Goal: Task Accomplishment & Management: Manage account settings

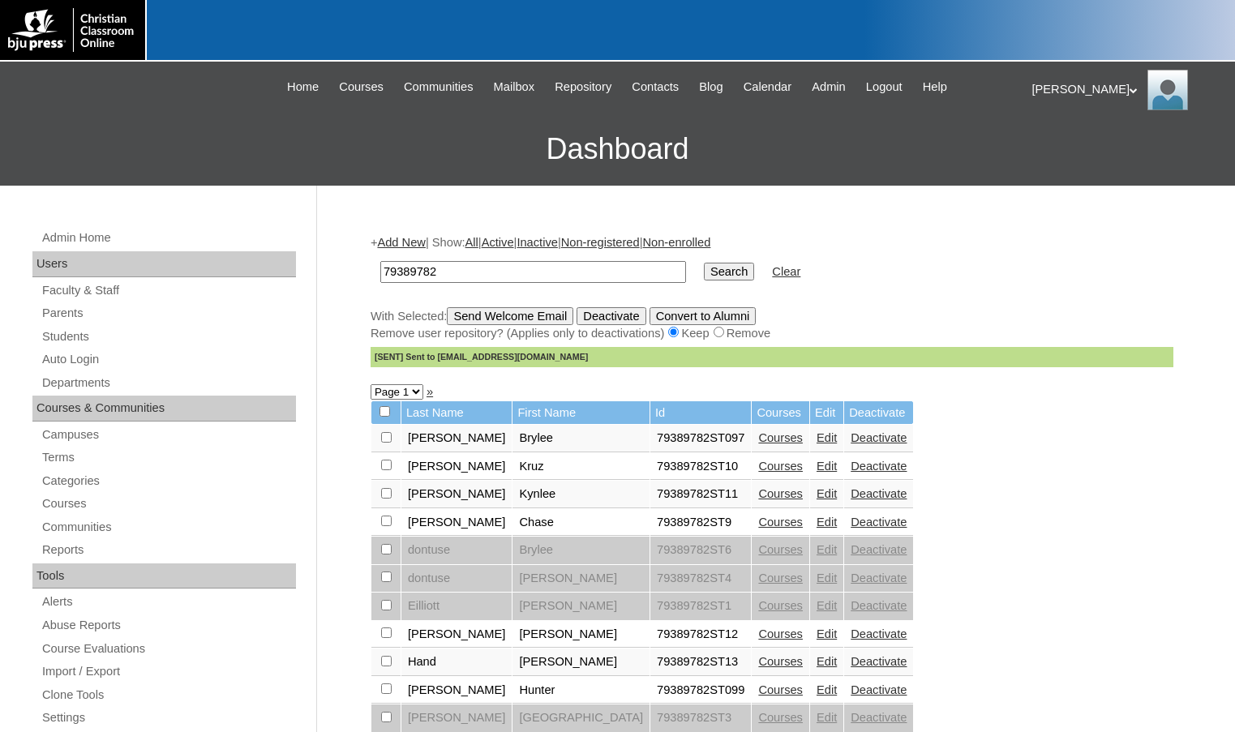
scroll to position [81, 0]
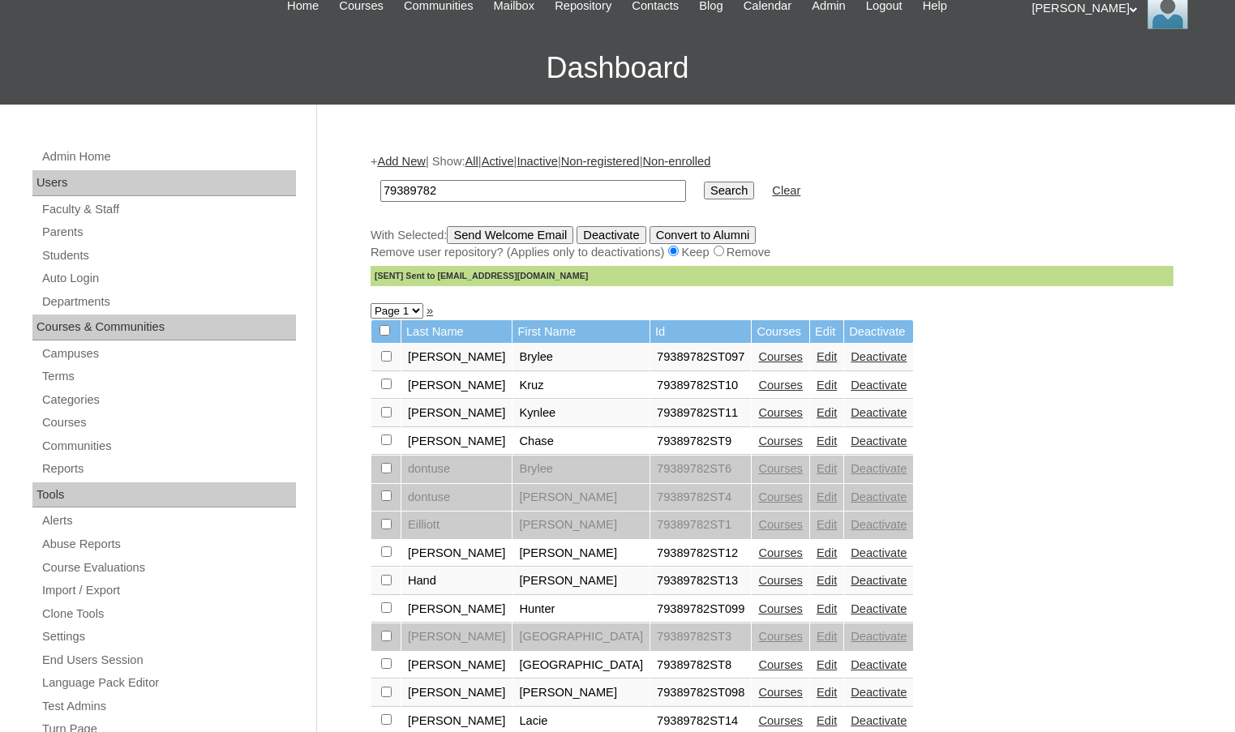
drag, startPoint x: 493, startPoint y: 191, endPoint x: 353, endPoint y: 192, distance: 140.3
click at [353, 192] on div "Admin Home Users Faculty & Staff Parents Students Auto Login Departments Course…" at bounding box center [617, 664] width 1235 height 1118
click at [577, 197] on input "Del" at bounding box center [533, 191] width 306 height 22
type input "DelGenovese"
click at [704, 182] on input "Search" at bounding box center [729, 191] width 50 height 18
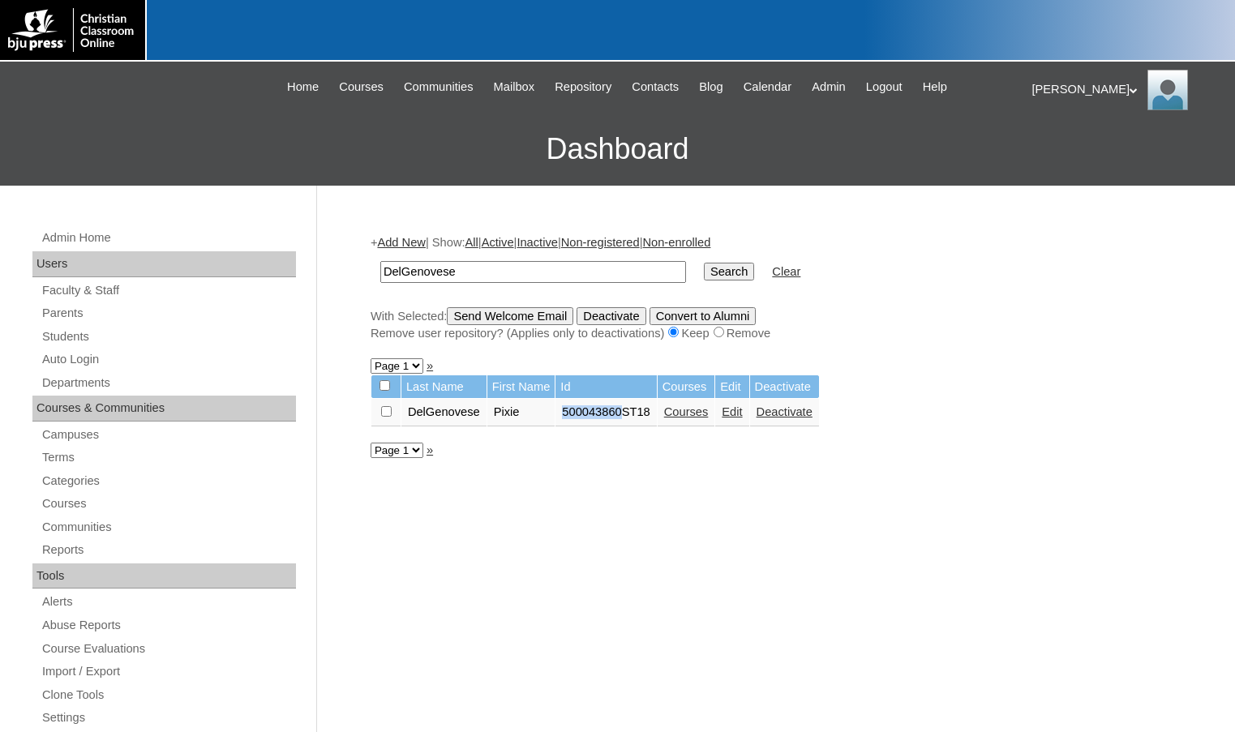
drag, startPoint x: 569, startPoint y: 413, endPoint x: 627, endPoint y: 418, distance: 57.9
click at [627, 418] on td "500043860ST18" at bounding box center [606, 413] width 101 height 28
copy td "500043860"
drag, startPoint x: 512, startPoint y: 278, endPoint x: 274, endPoint y: 260, distance: 238.3
click at [274, 260] on div "Admin Home Users Faculty & Staff Parents Students Auto Login Departments Course…" at bounding box center [617, 745] width 1235 height 1118
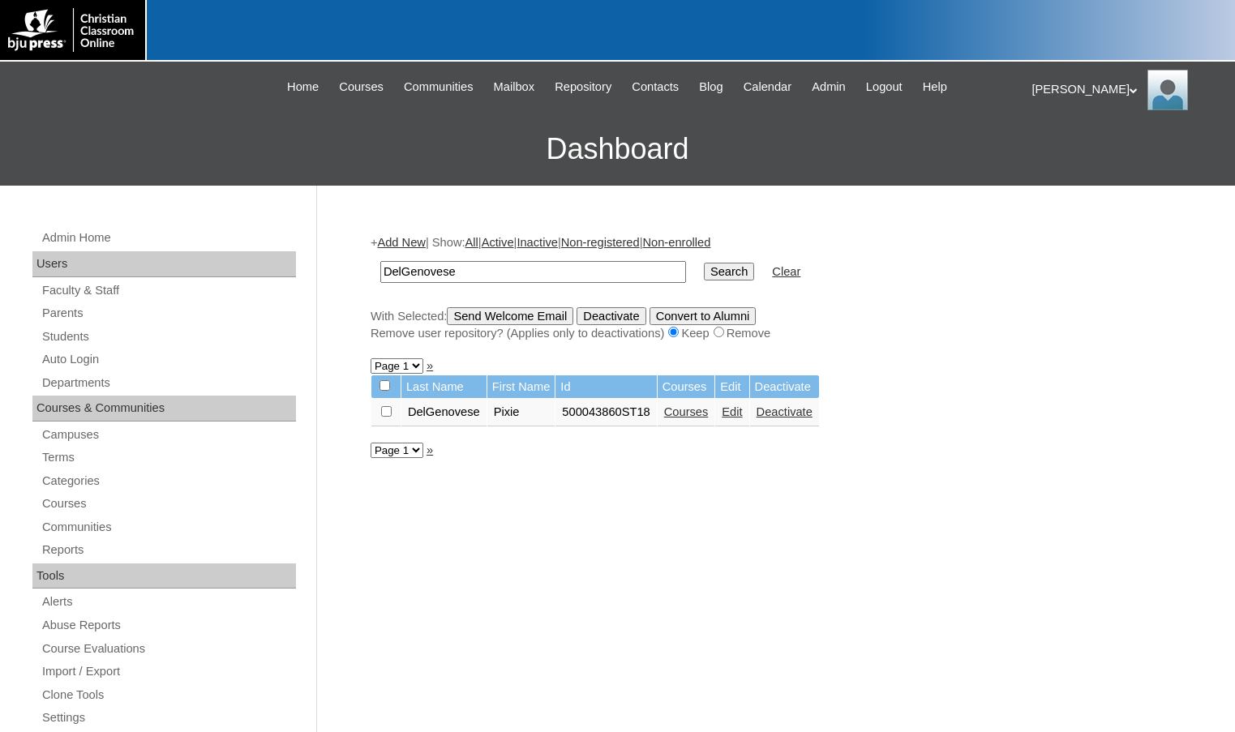
paste input "500043860"
type input "500043860"
click at [704, 263] on input "Search" at bounding box center [729, 272] width 50 height 18
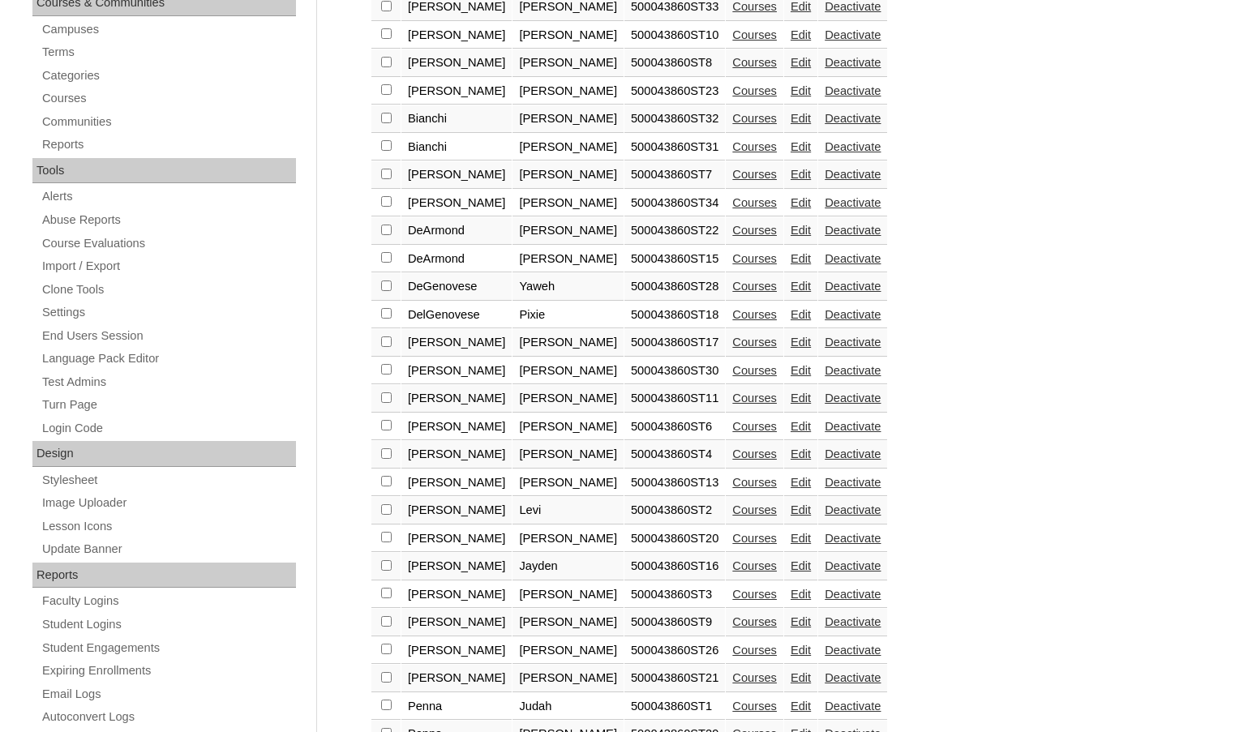
scroll to position [724, 0]
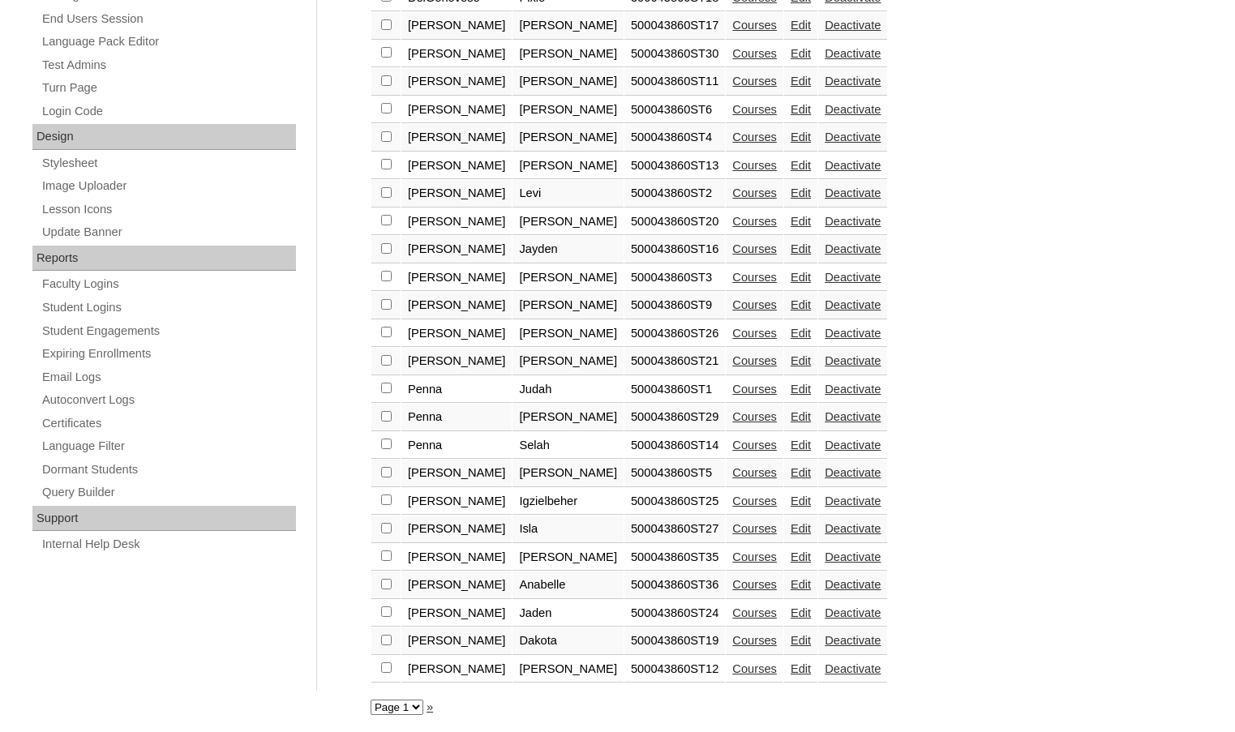
click at [411, 702] on select "Page 1" at bounding box center [397, 707] width 53 height 15
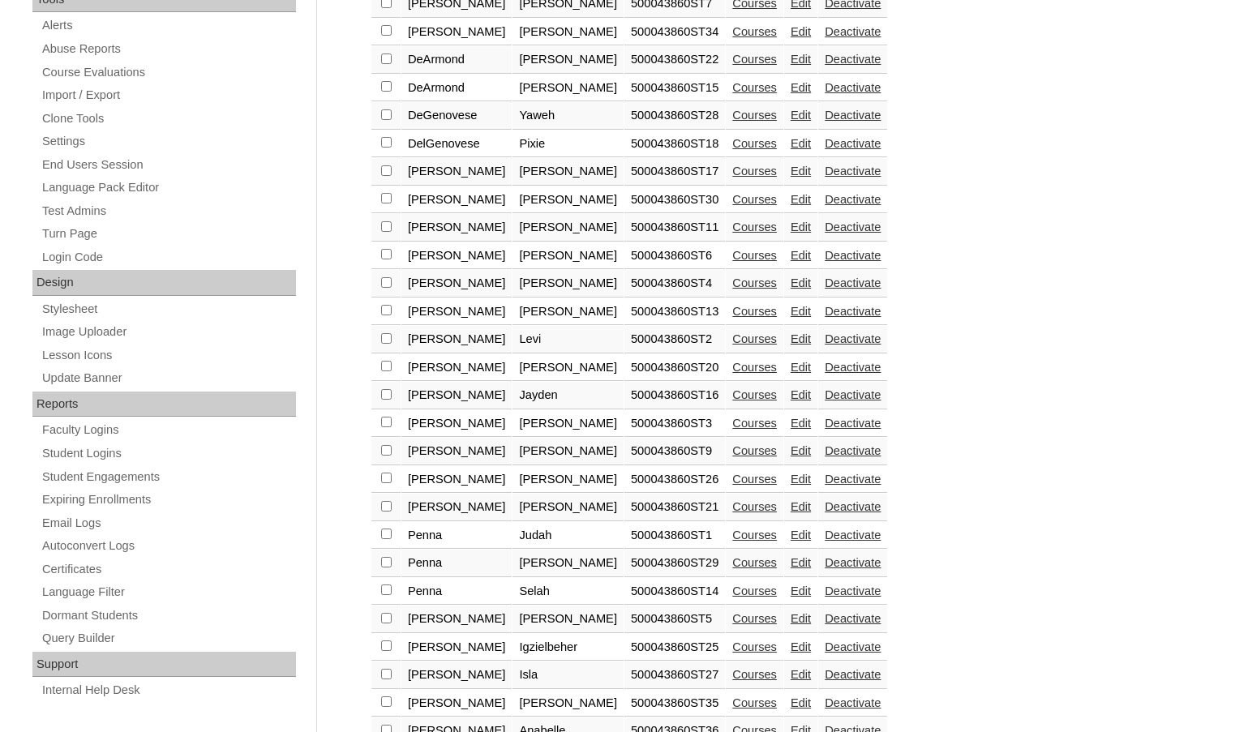
scroll to position [562, 0]
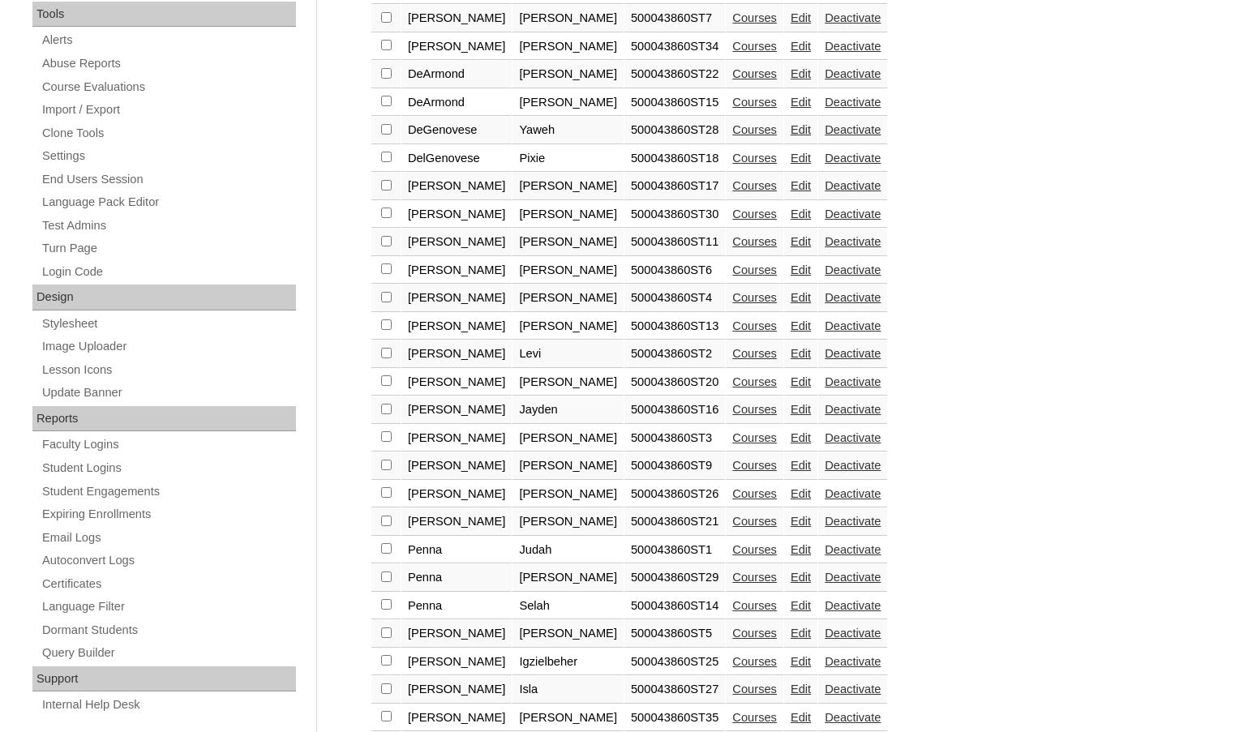
click at [732, 128] on link "Courses" at bounding box center [754, 129] width 45 height 13
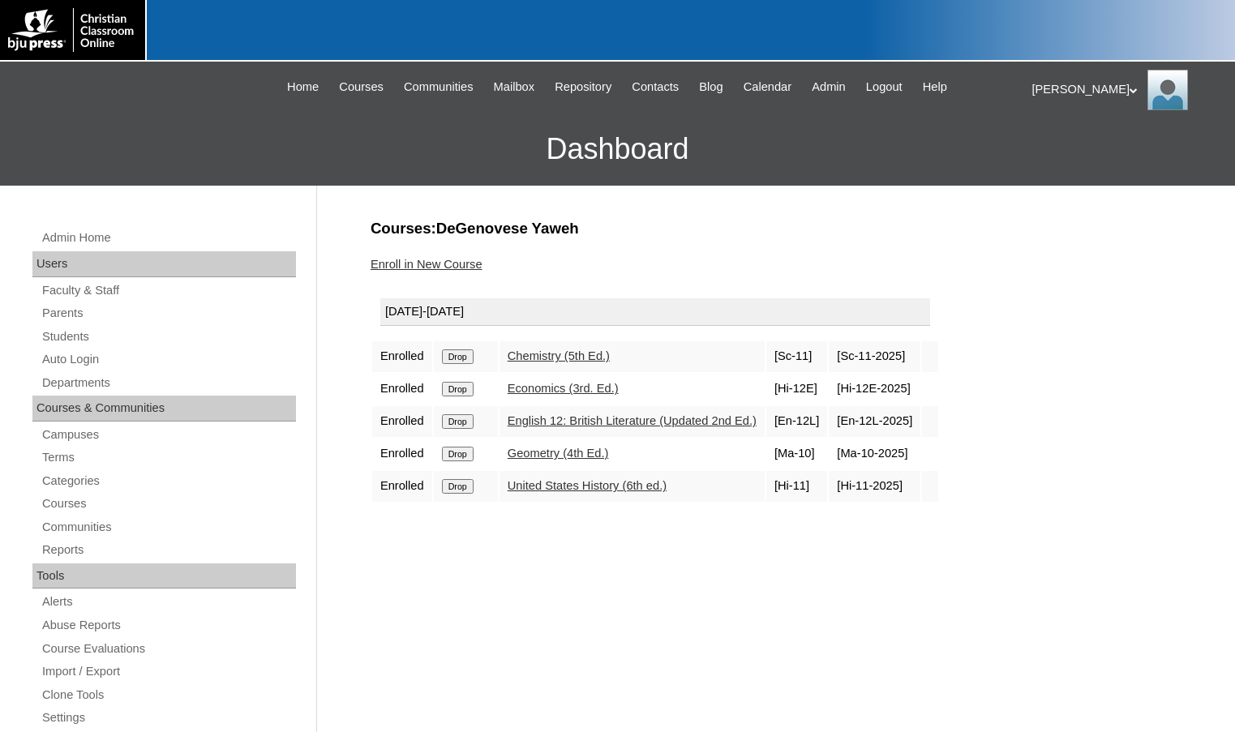
click at [467, 268] on link "Enroll in New Course" at bounding box center [427, 264] width 112 height 13
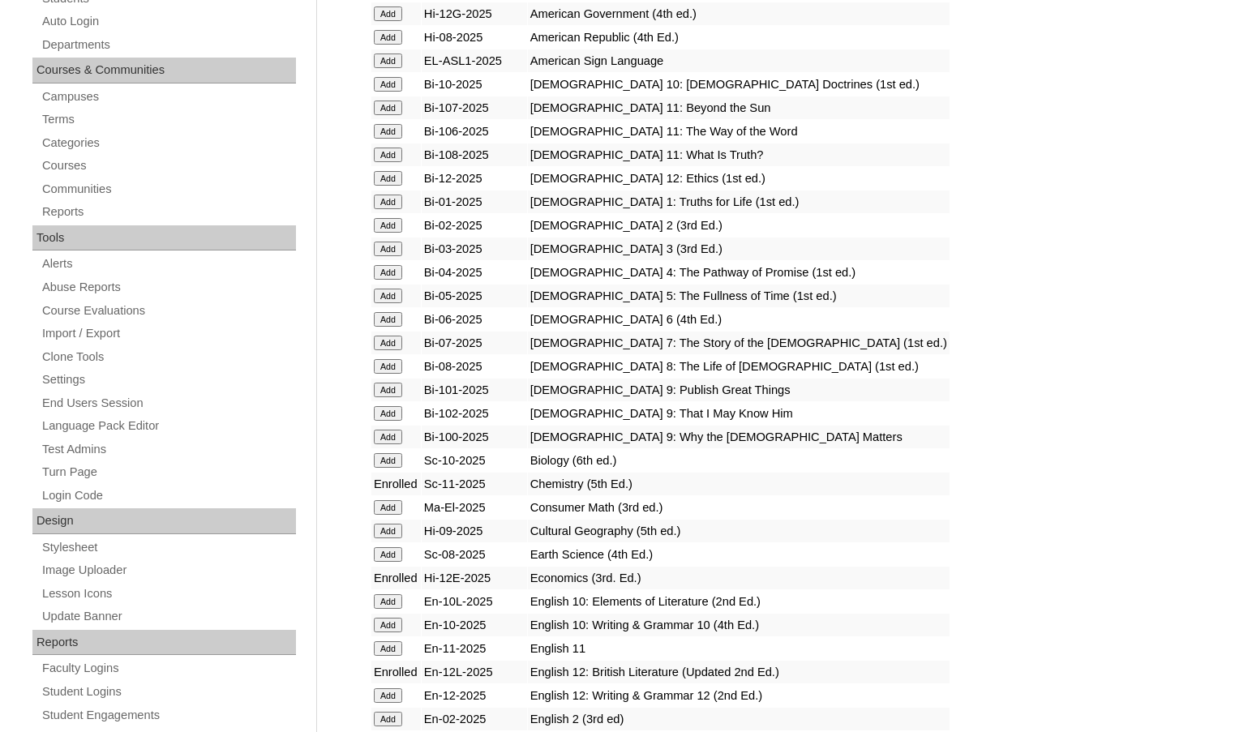
scroll to position [406, 0]
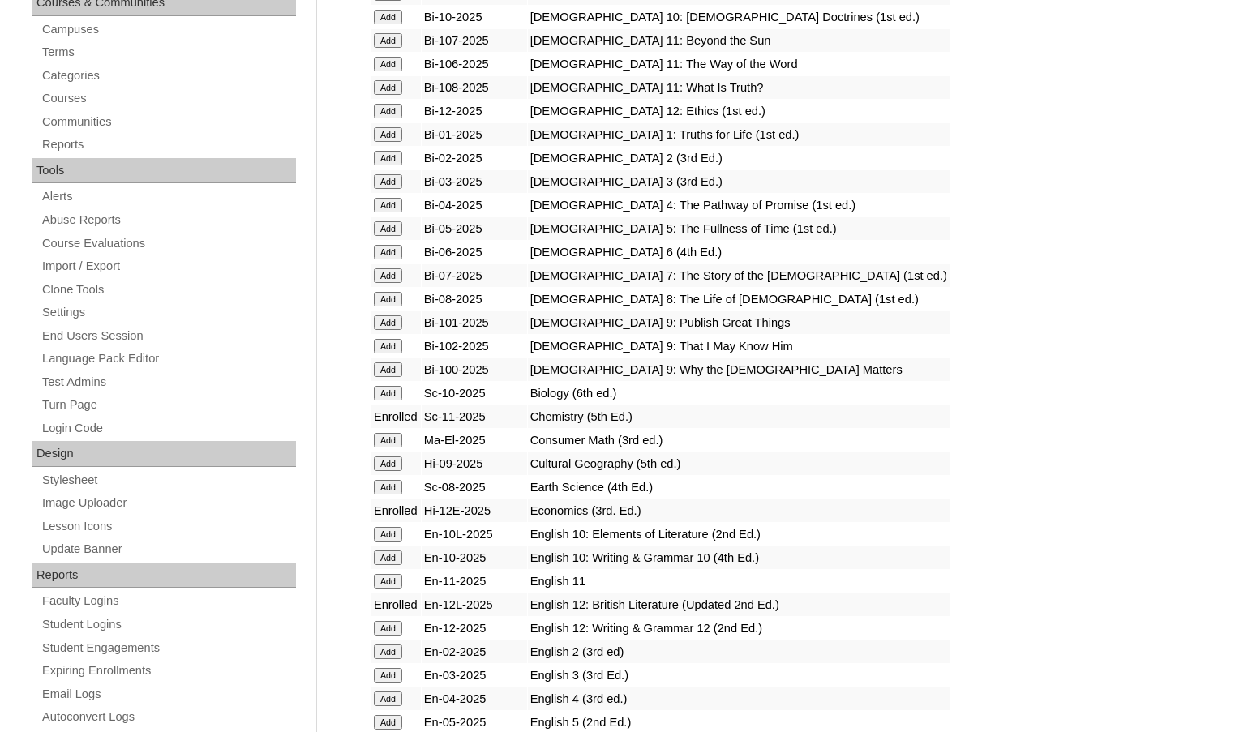
click at [397, 621] on input "Add" at bounding box center [388, 628] width 28 height 15
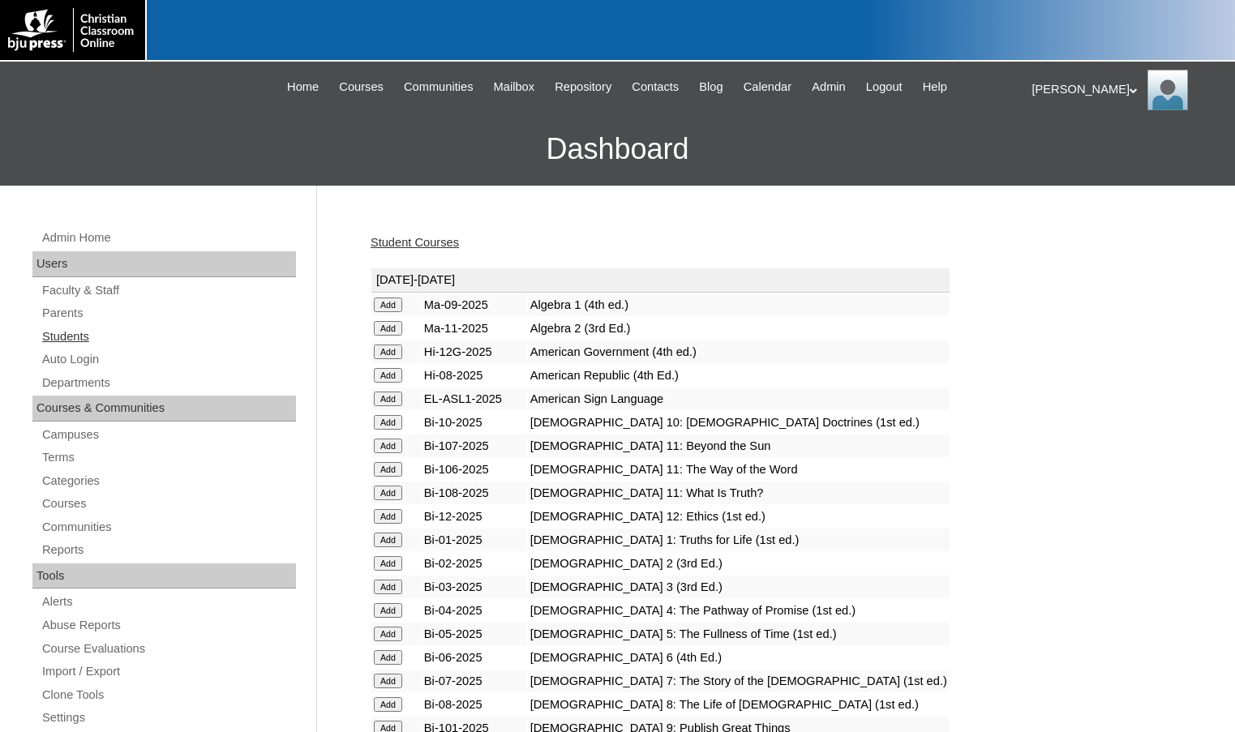
click at [93, 337] on link "Students" at bounding box center [168, 337] width 255 height 20
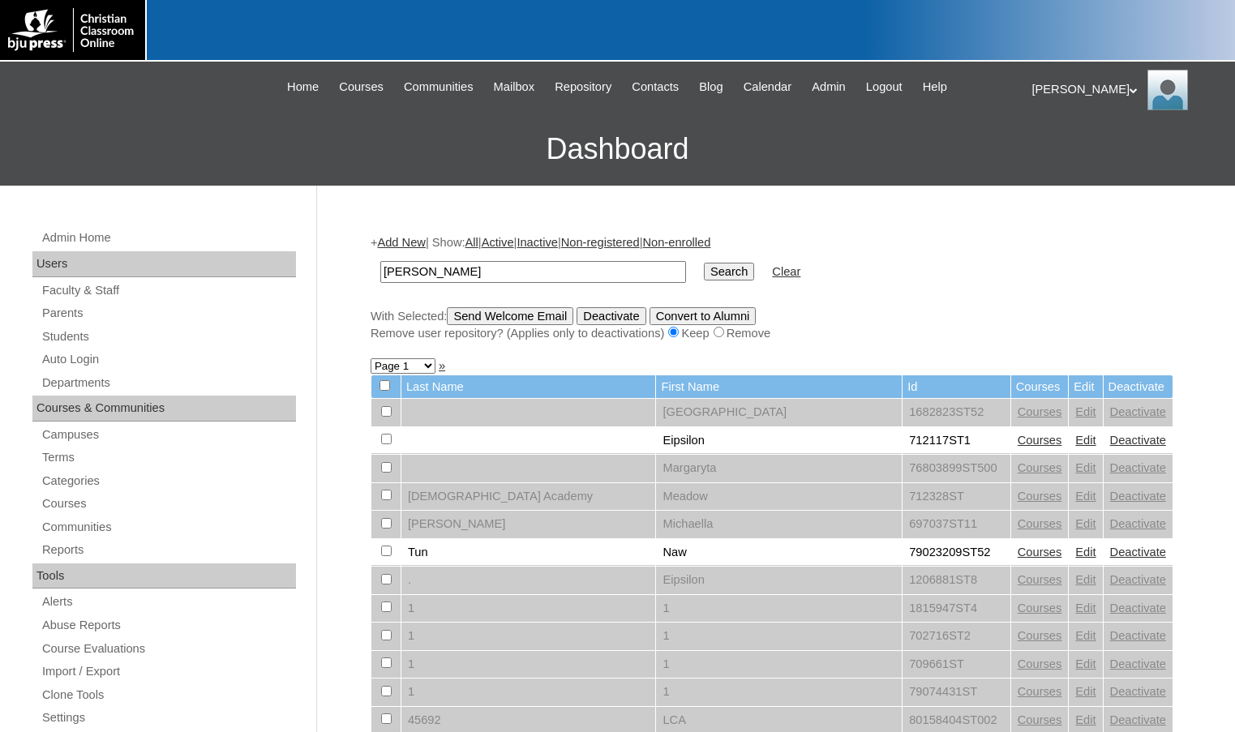
type input "[PERSON_NAME]"
click at [704, 263] on input "Search" at bounding box center [729, 272] width 50 height 18
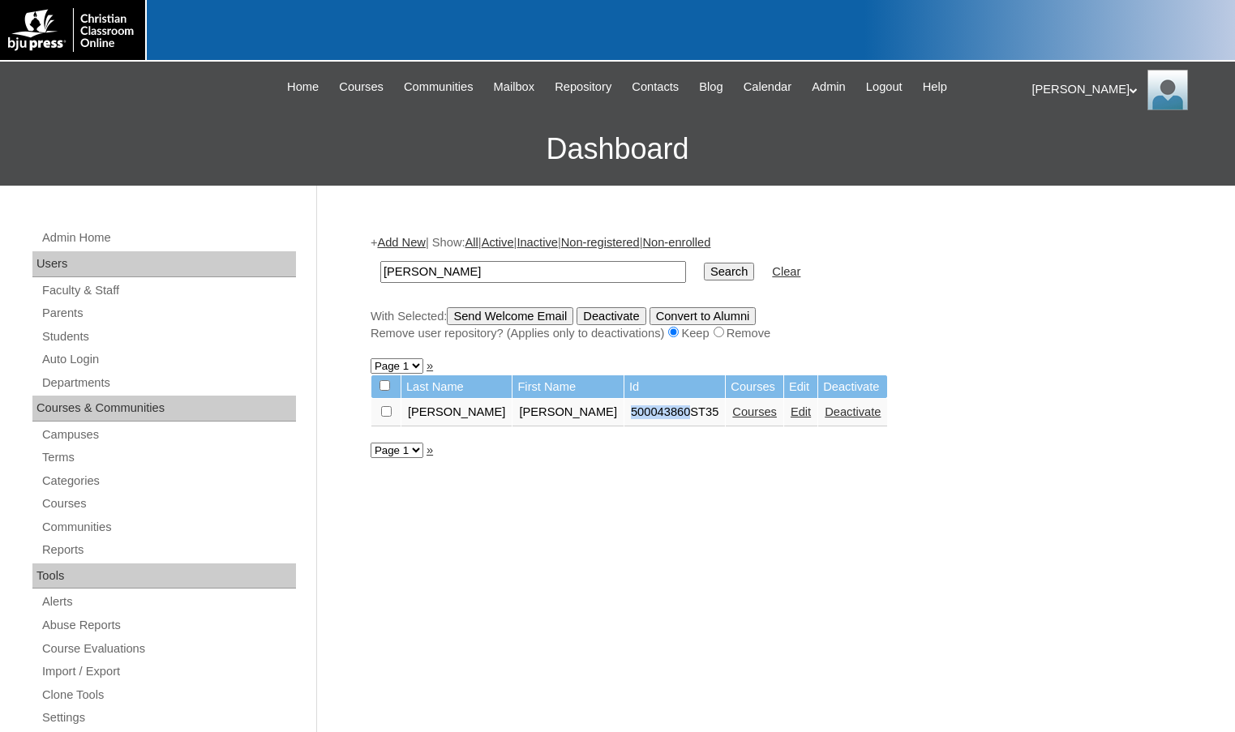
drag, startPoint x: 552, startPoint y: 411, endPoint x: 607, endPoint y: 423, distance: 57.1
click at [625, 423] on td "500043860ST35" at bounding box center [675, 413] width 101 height 28
copy td "500043860"
click at [791, 414] on link "Edit" at bounding box center [801, 412] width 20 height 13
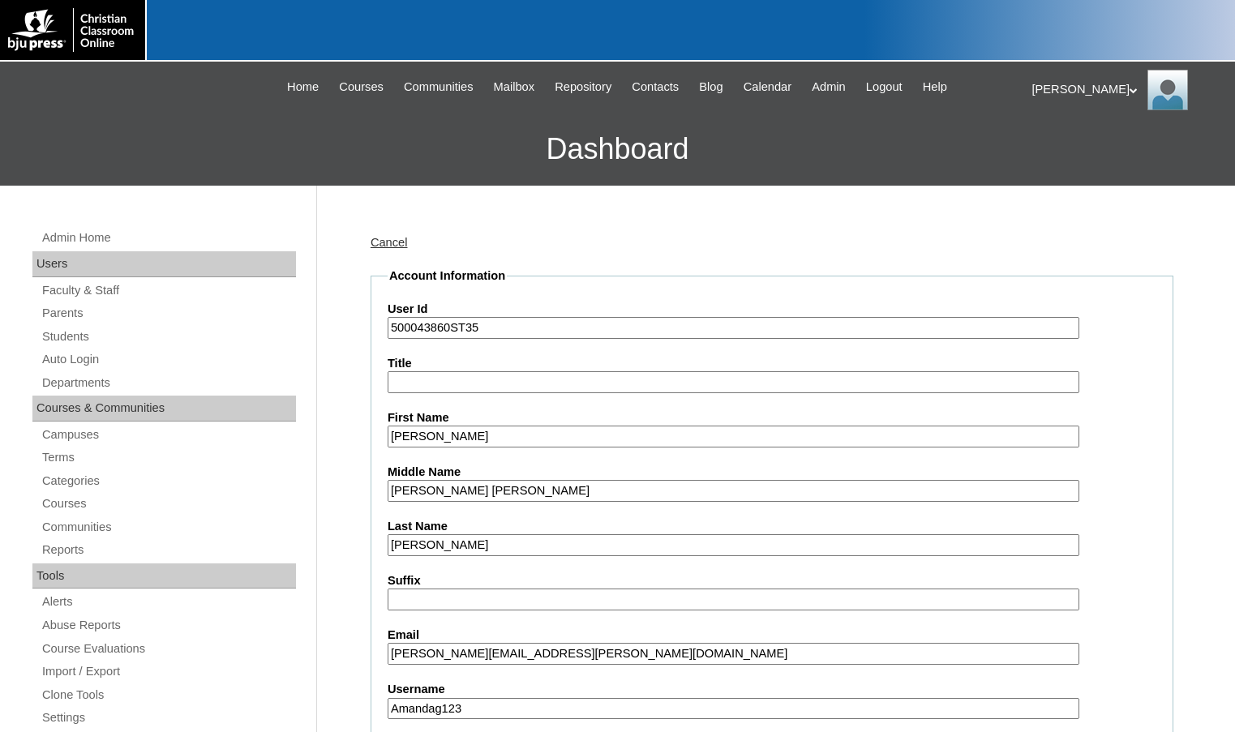
scroll to position [406, 0]
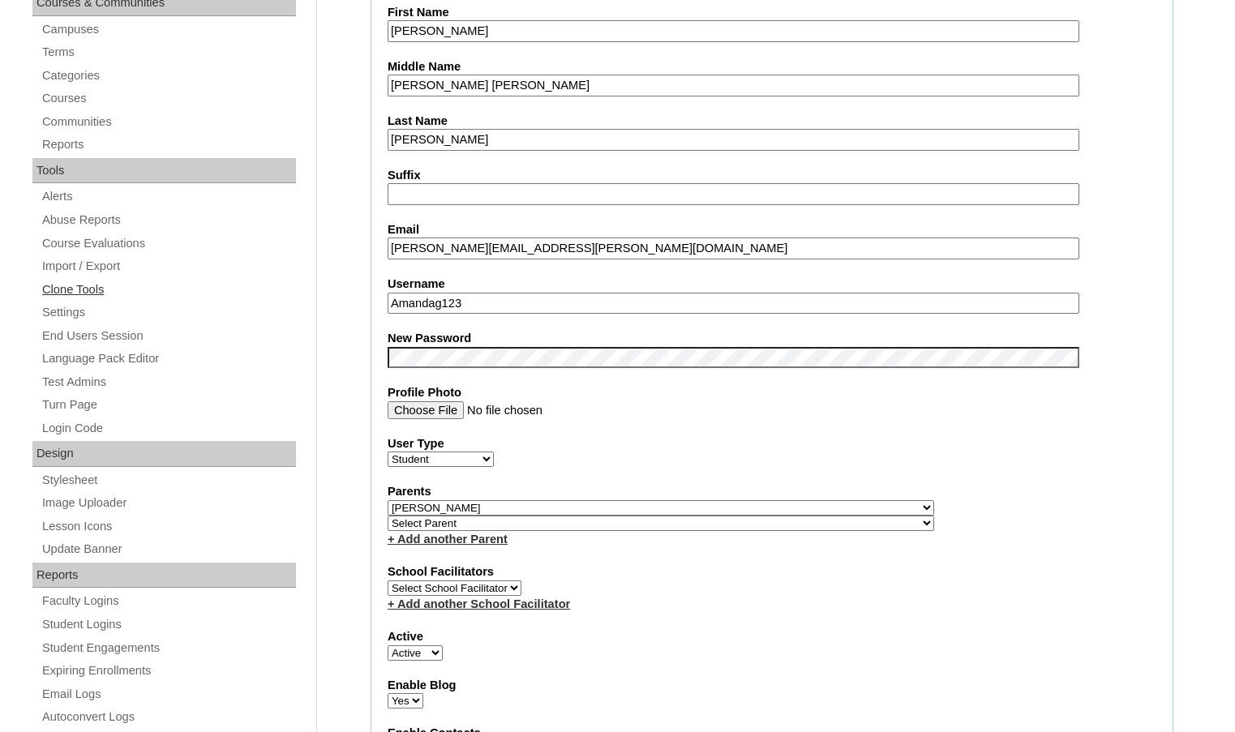
drag, startPoint x: 500, startPoint y: 304, endPoint x: 270, endPoint y: 289, distance: 230.9
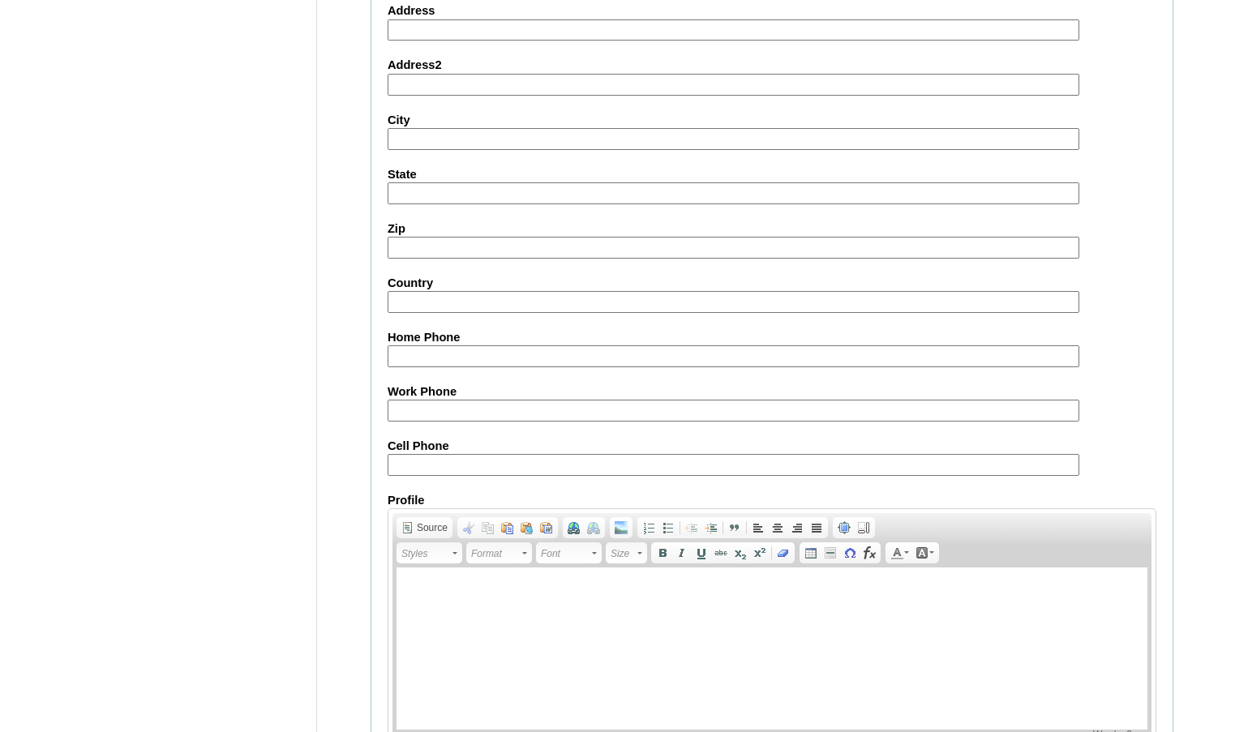
scroll to position [1739, 0]
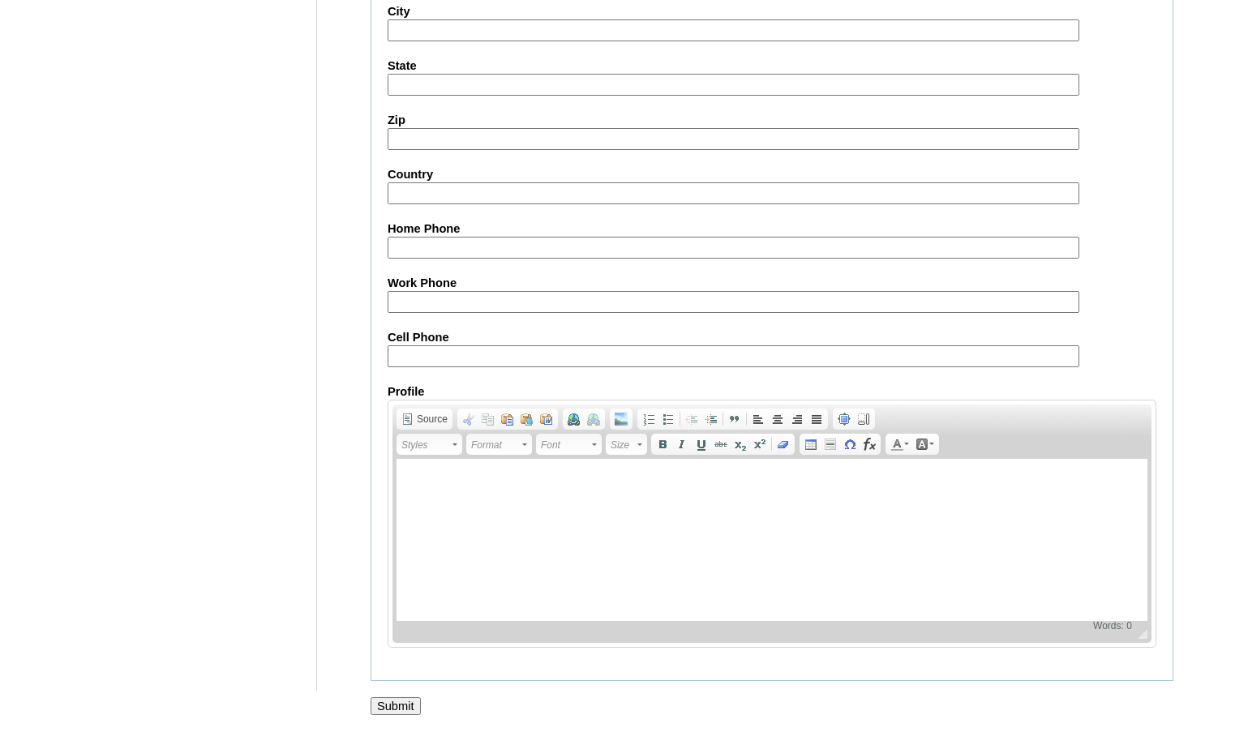
click at [400, 702] on input "Submit" at bounding box center [396, 706] width 50 height 18
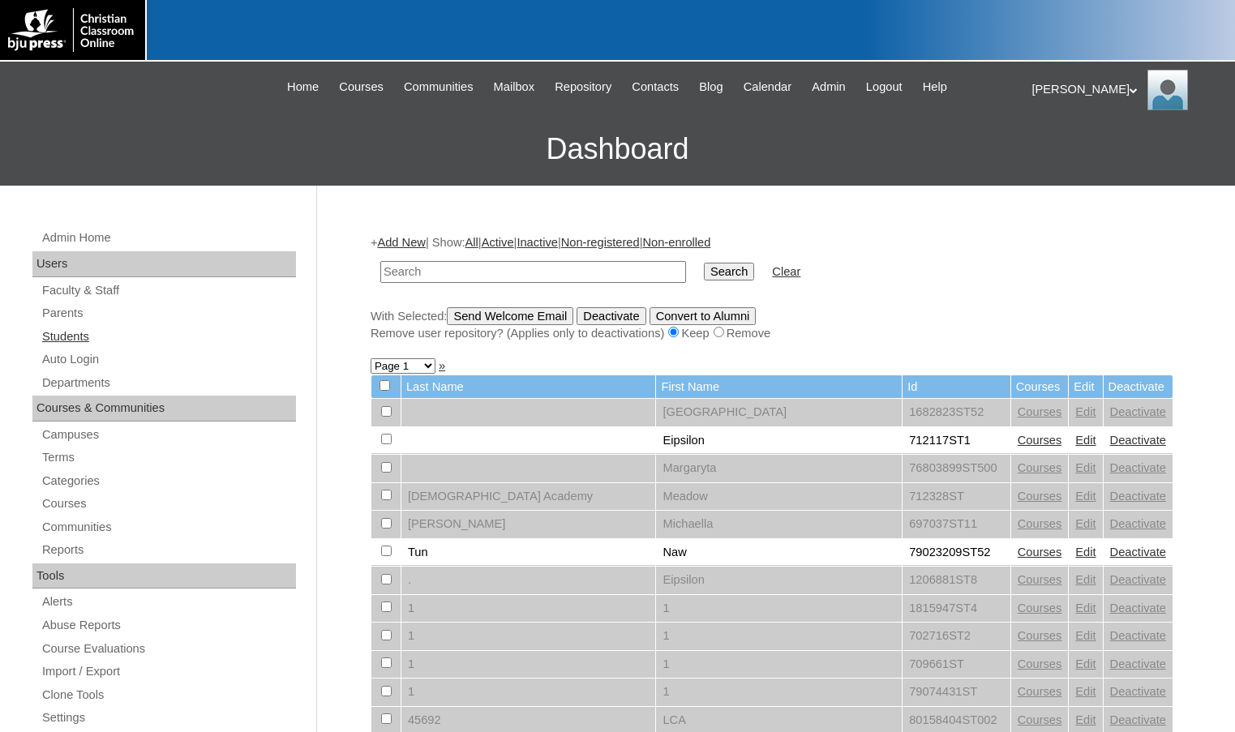
click at [127, 346] on link "Students" at bounding box center [168, 337] width 255 height 20
click at [419, 279] on input "text" at bounding box center [533, 272] width 306 height 22
type input "isla"
click at [704, 263] on input "Search" at bounding box center [729, 272] width 50 height 18
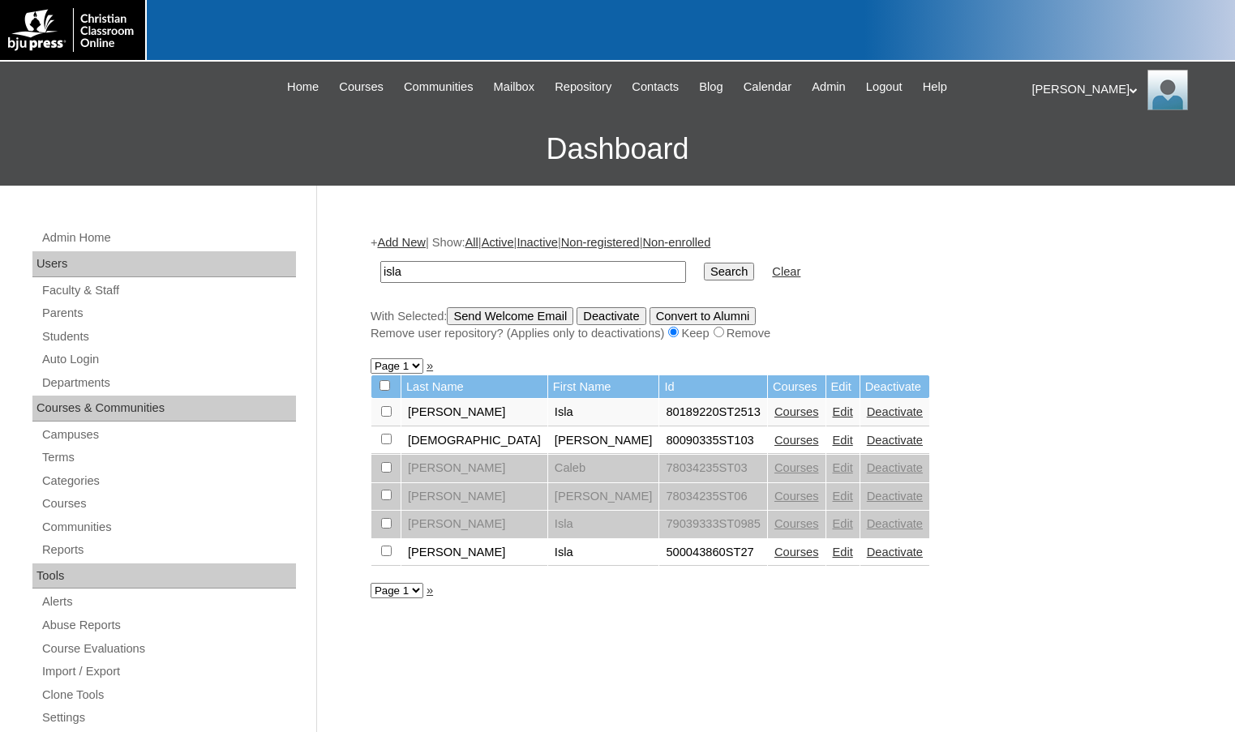
click at [775, 553] on link "Courses" at bounding box center [797, 552] width 45 height 13
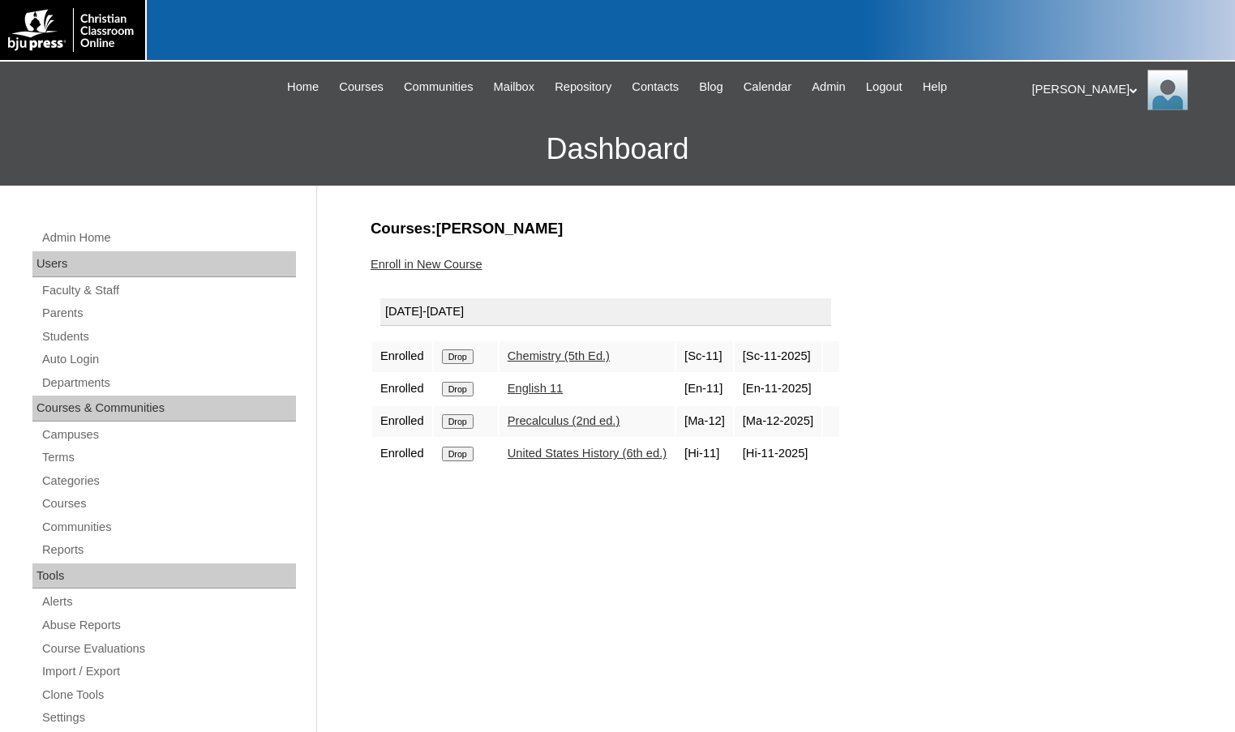
click at [464, 458] on input "Drop" at bounding box center [458, 454] width 32 height 15
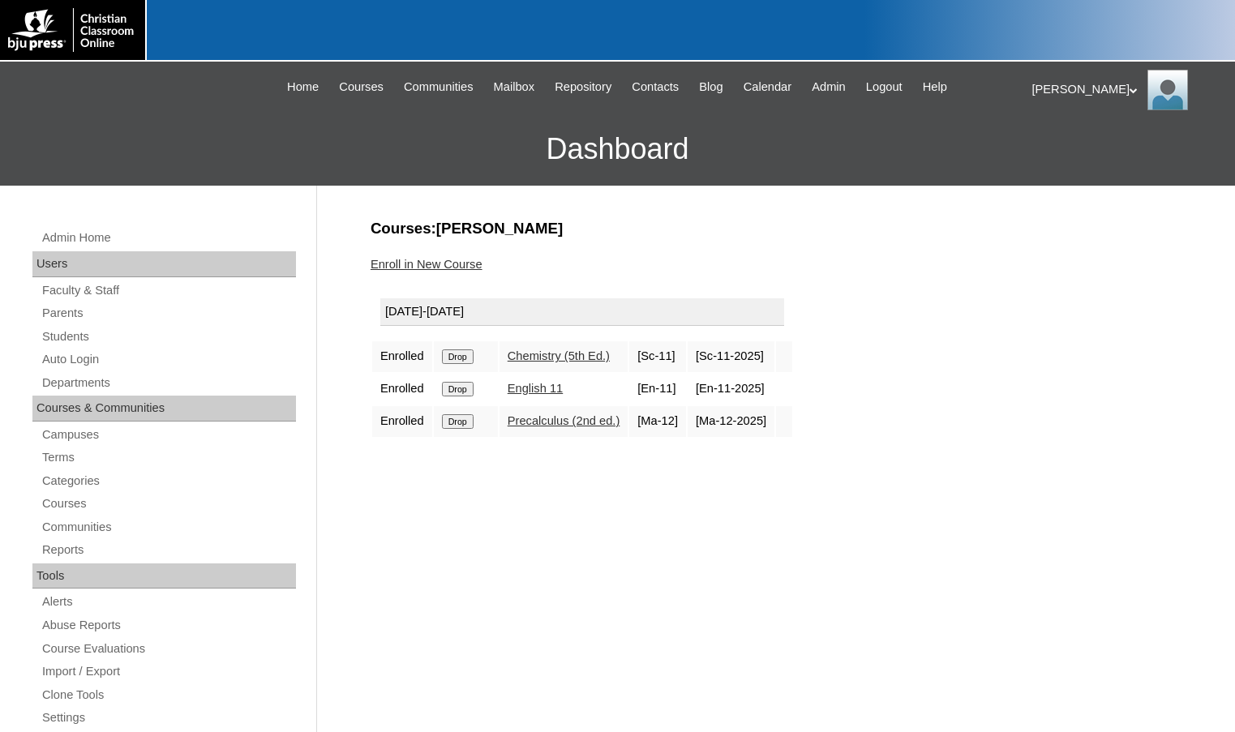
click at [417, 260] on link "Enroll in New Course" at bounding box center [427, 264] width 112 height 13
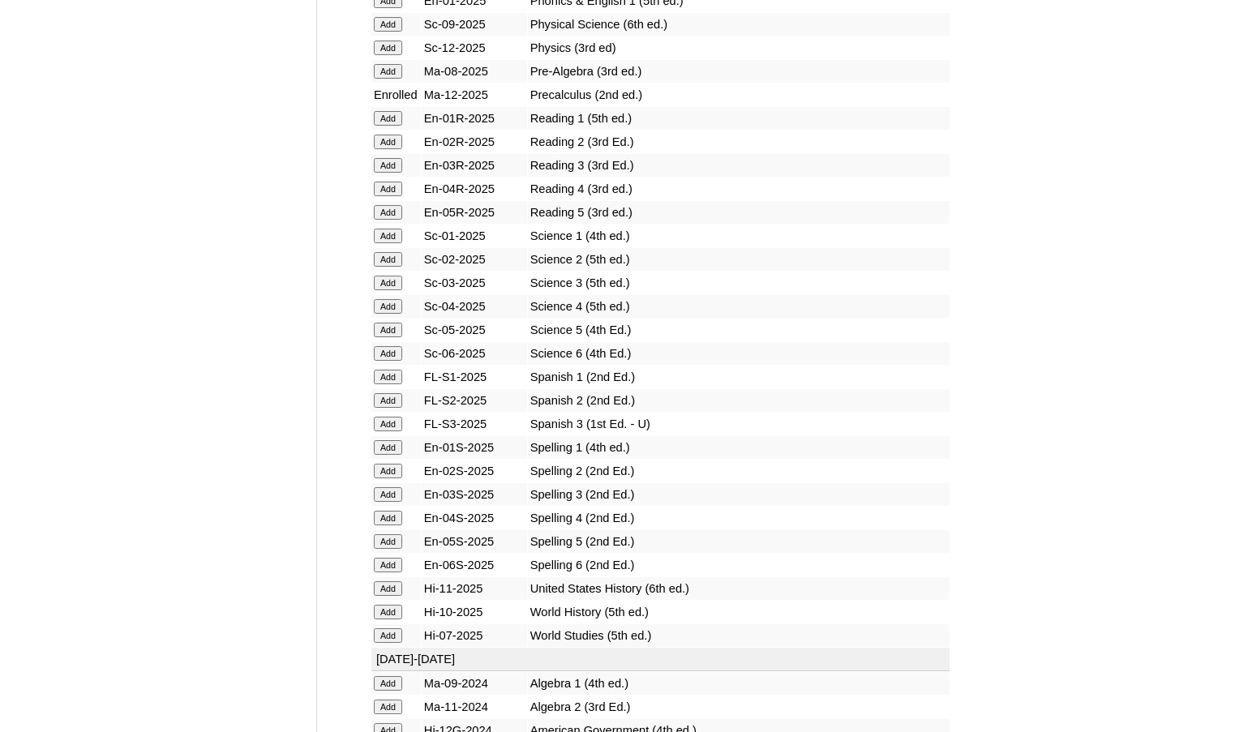
scroll to position [1865, 0]
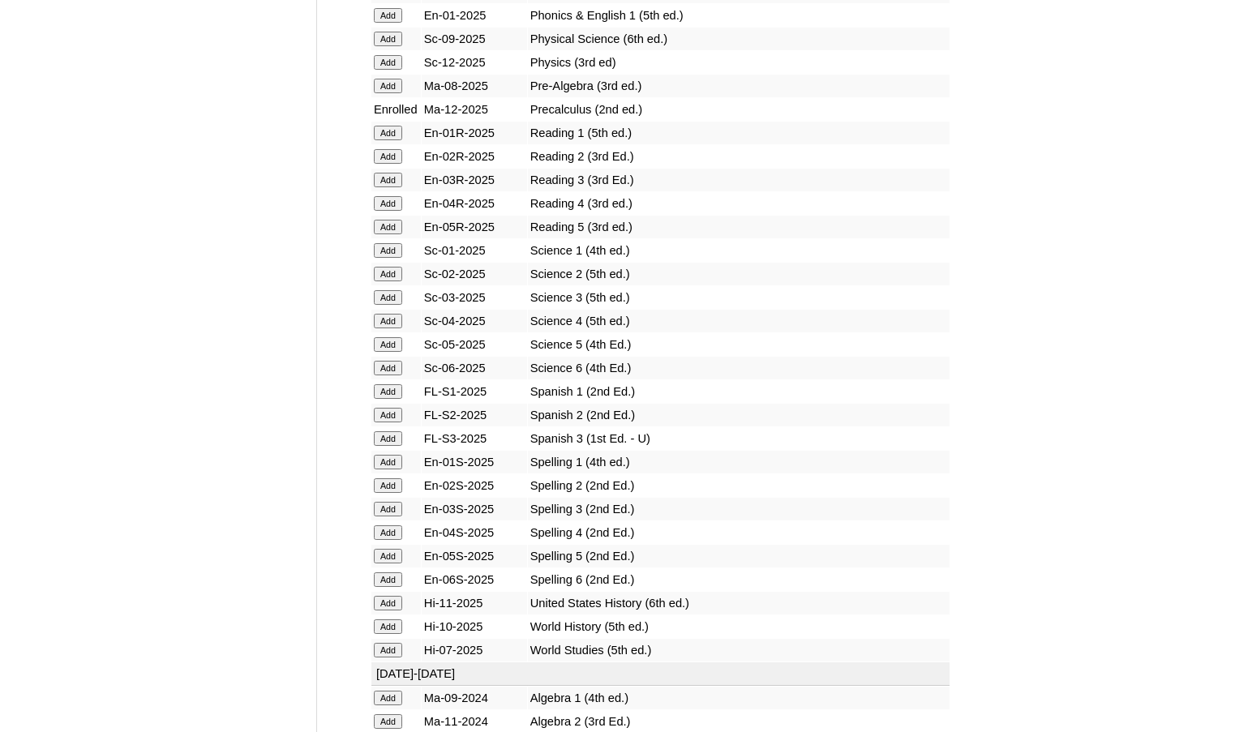
click at [395, 623] on input "Add" at bounding box center [388, 627] width 28 height 15
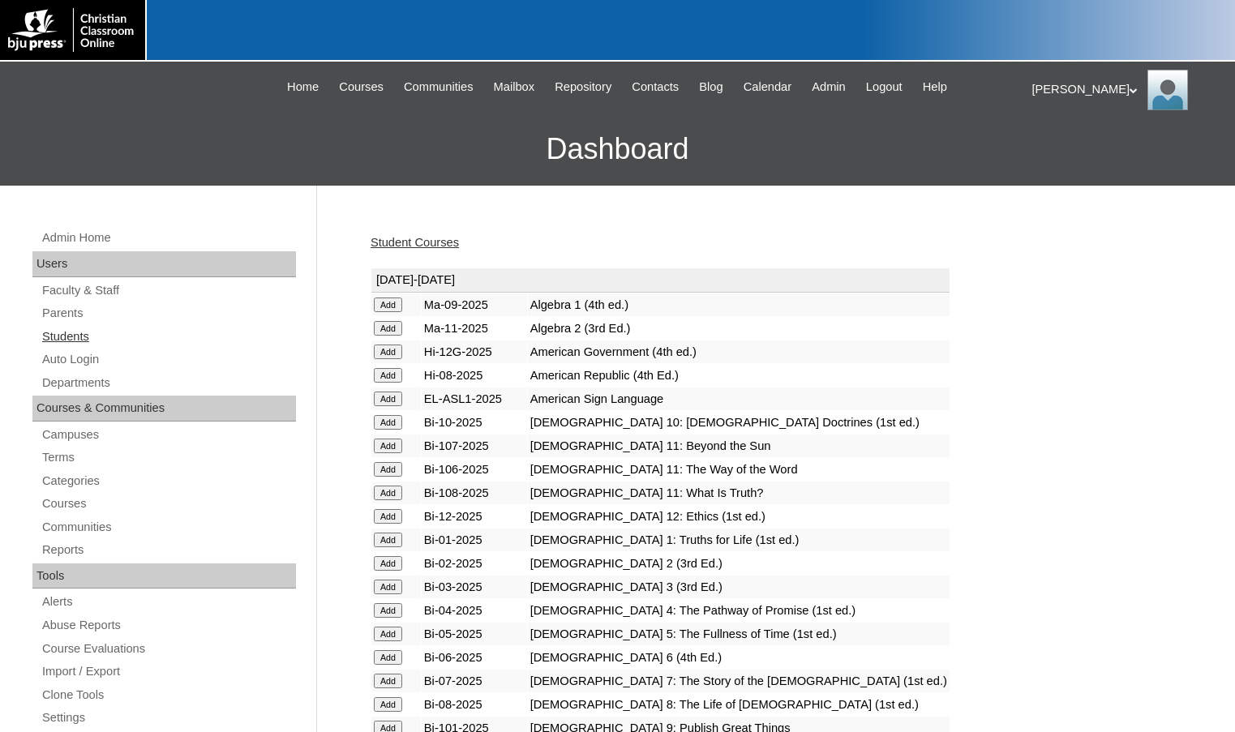
click at [84, 336] on link "Students" at bounding box center [168, 337] width 255 height 20
